Goal: Transaction & Acquisition: Purchase product/service

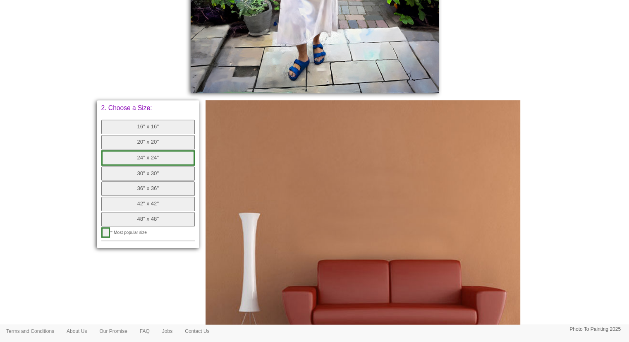
scroll to position [358, 0]
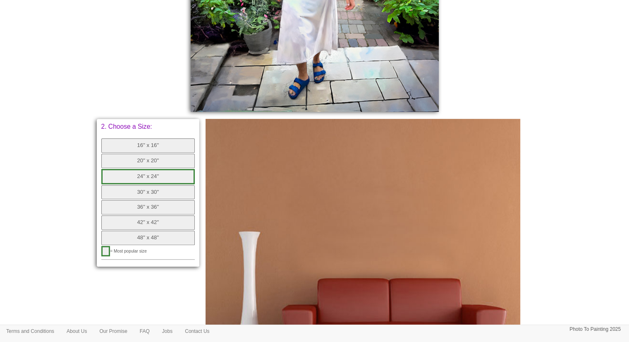
click at [139, 146] on button "16" x 16"" at bounding box center [148, 145] width 94 height 14
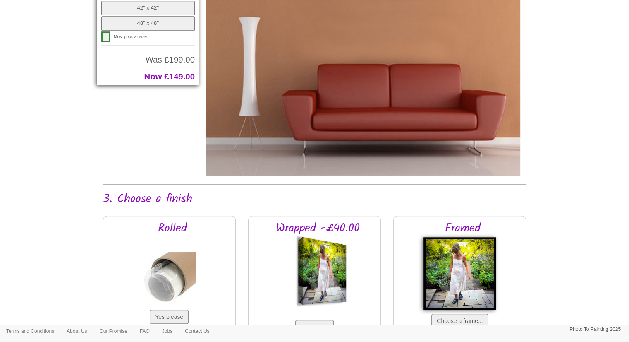
scroll to position [599, 0]
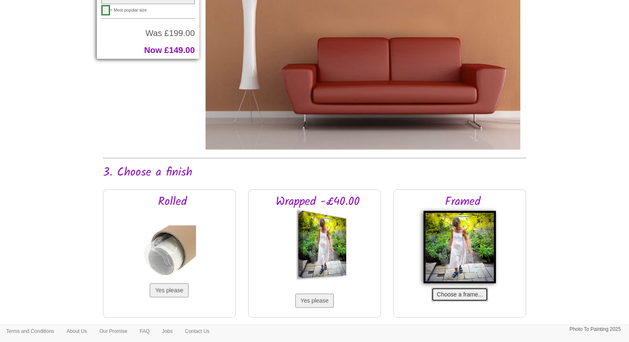
click at [453, 295] on button "Choose a frame..." at bounding box center [459, 294] width 57 height 14
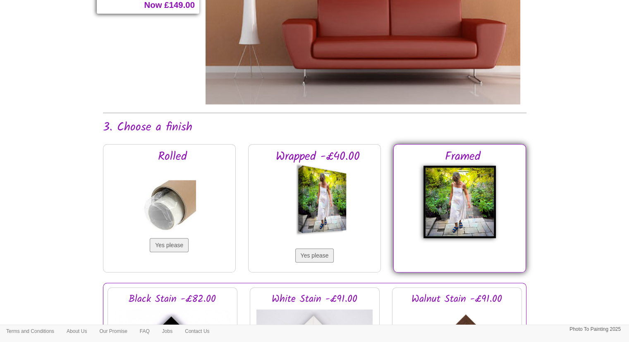
scroll to position [648, 0]
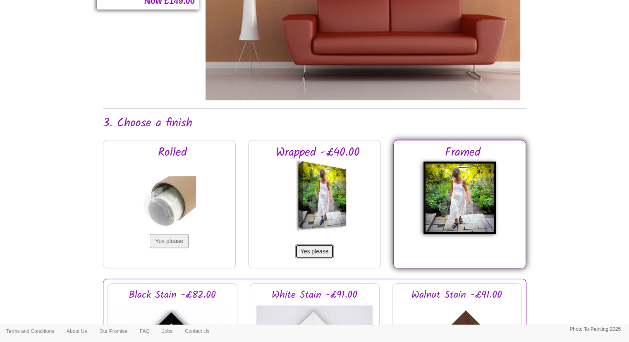
click at [303, 252] on button "Yes please" at bounding box center [314, 251] width 39 height 14
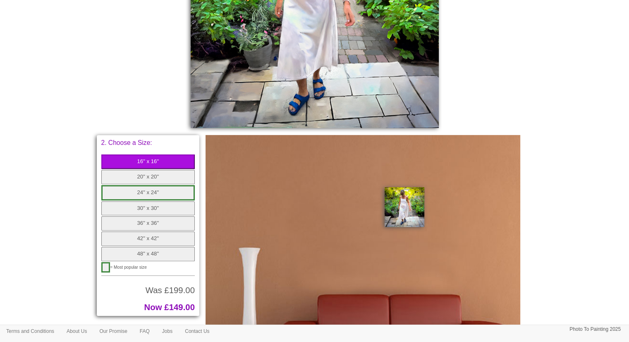
scroll to position [347, 0]
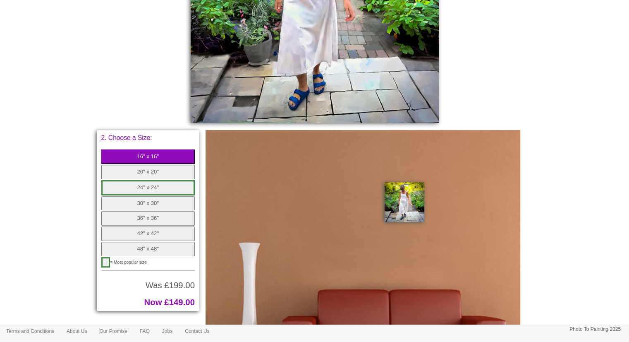
click at [167, 153] on button "16" x 16"" at bounding box center [148, 156] width 94 height 14
click at [161, 174] on button "20" x 20"" at bounding box center [148, 172] width 94 height 14
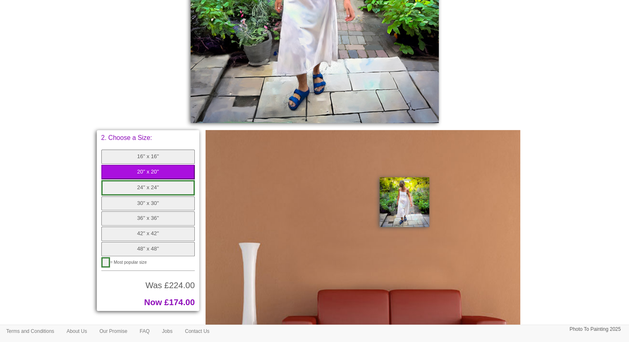
click at [153, 159] on button "16" x 16"" at bounding box center [148, 156] width 94 height 14
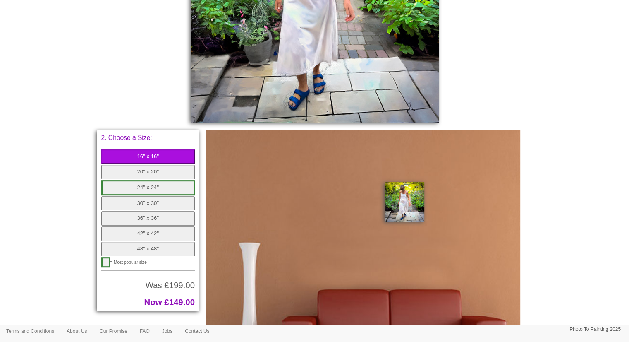
click at [151, 189] on button "24" x 24"" at bounding box center [148, 187] width 94 height 15
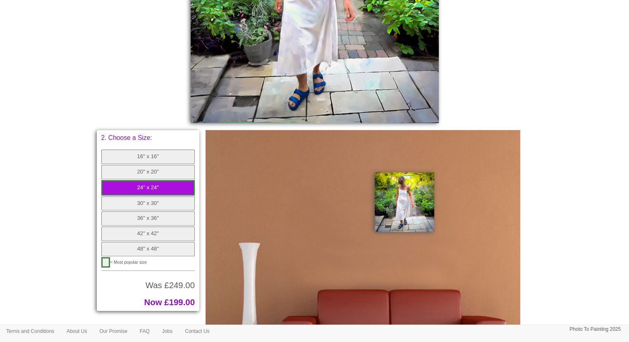
click at [152, 205] on button "30" x 30"" at bounding box center [148, 203] width 94 height 14
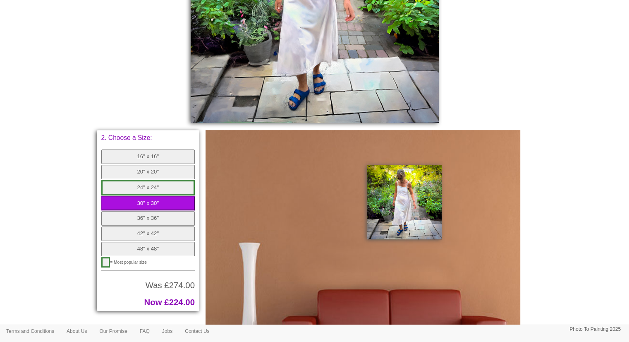
click at [145, 156] on button "16" x 16"" at bounding box center [148, 156] width 94 height 14
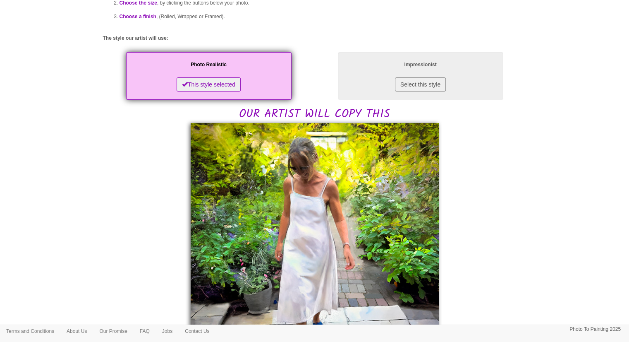
scroll to position [101, 0]
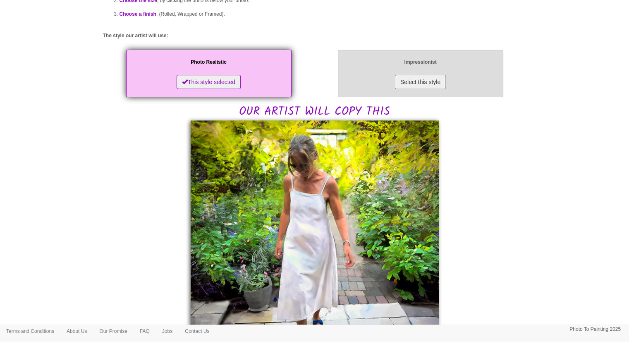
click at [416, 81] on button "Select this style" at bounding box center [420, 82] width 51 height 14
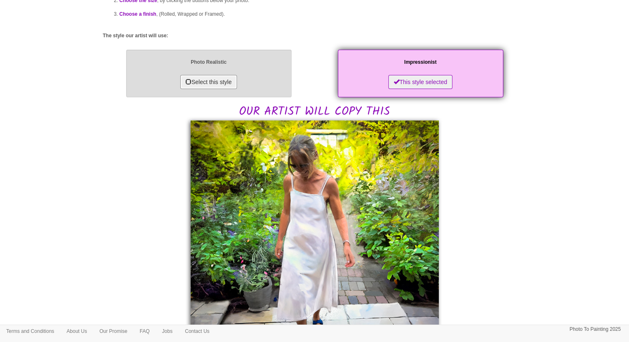
click at [215, 82] on button "Select this style" at bounding box center [208, 82] width 57 height 14
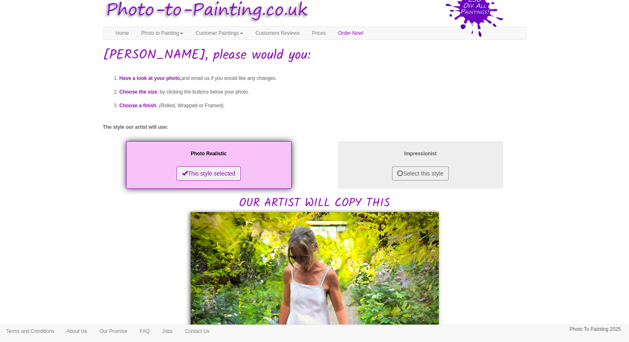
scroll to position [0, 0]
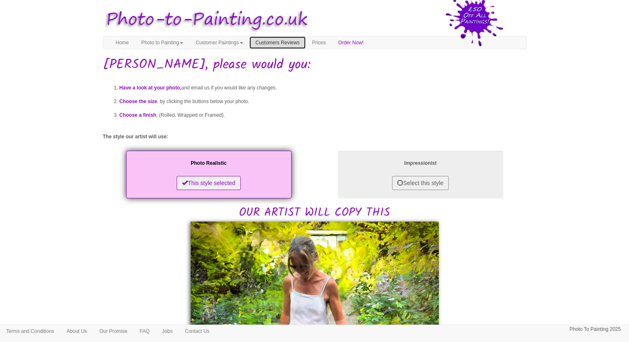
click at [291, 43] on link "Customers Reviews" at bounding box center [277, 42] width 57 height 12
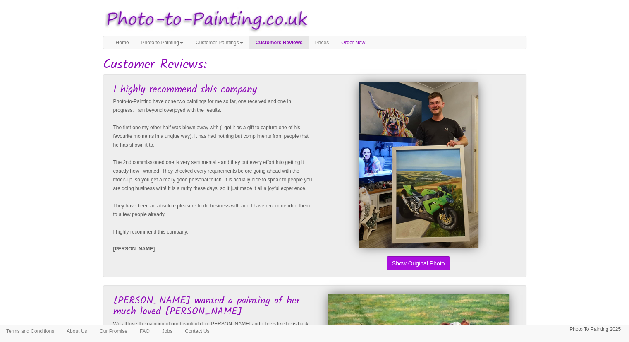
drag, startPoint x: 633, startPoint y: 46, endPoint x: 617, endPoint y: 22, distance: 28.3
click at [335, 43] on link "Prices" at bounding box center [322, 42] width 26 height 12
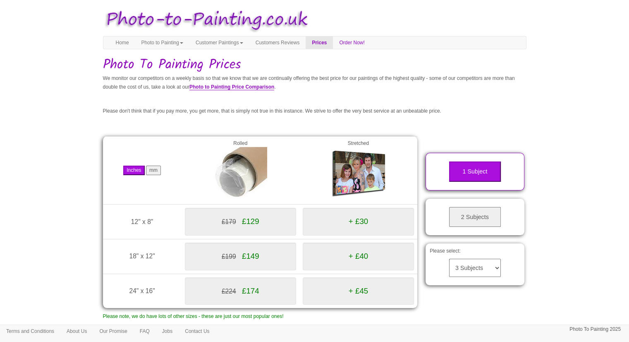
click at [244, 224] on span "£129" at bounding box center [250, 221] width 17 height 9
